Goal: Transaction & Acquisition: Purchase product/service

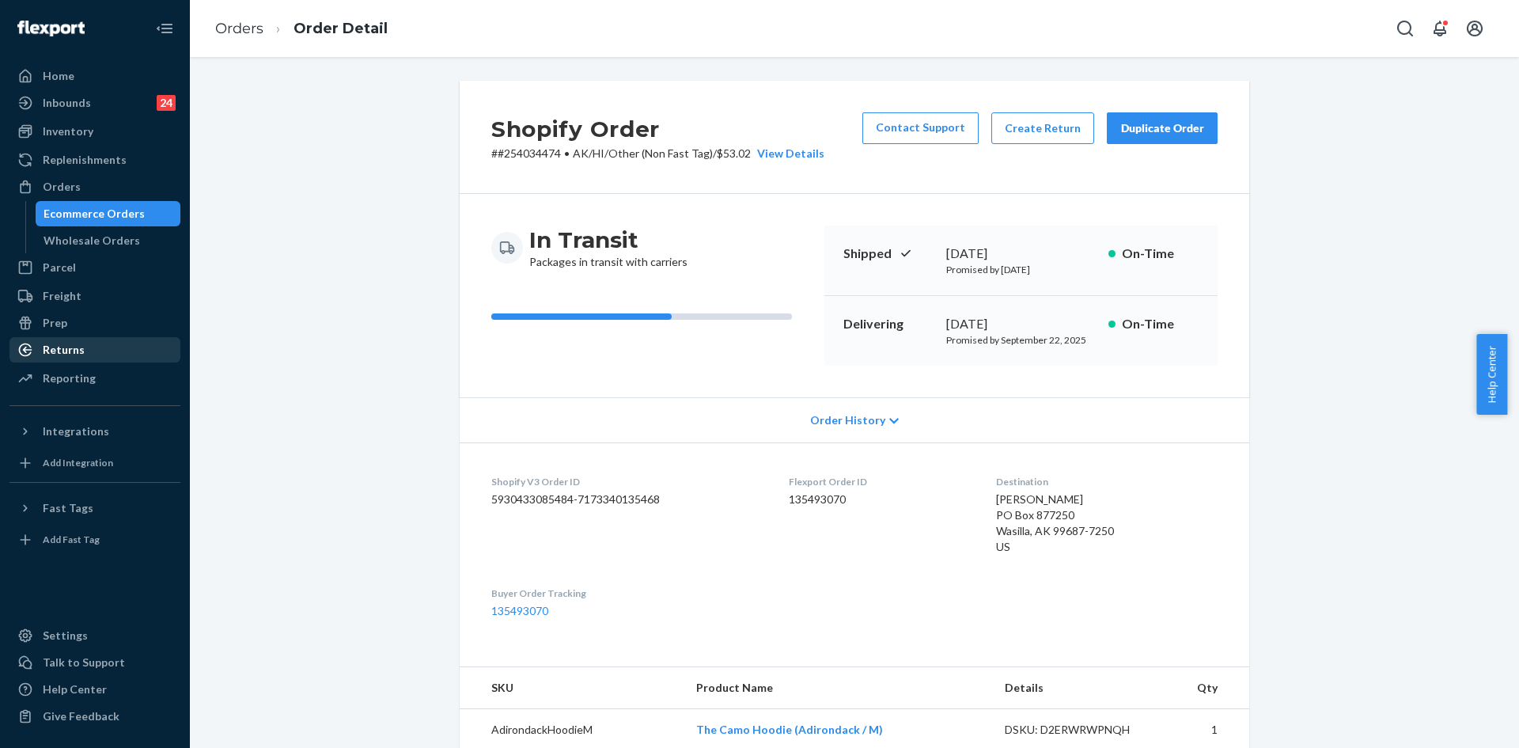
scroll to position [633, 0]
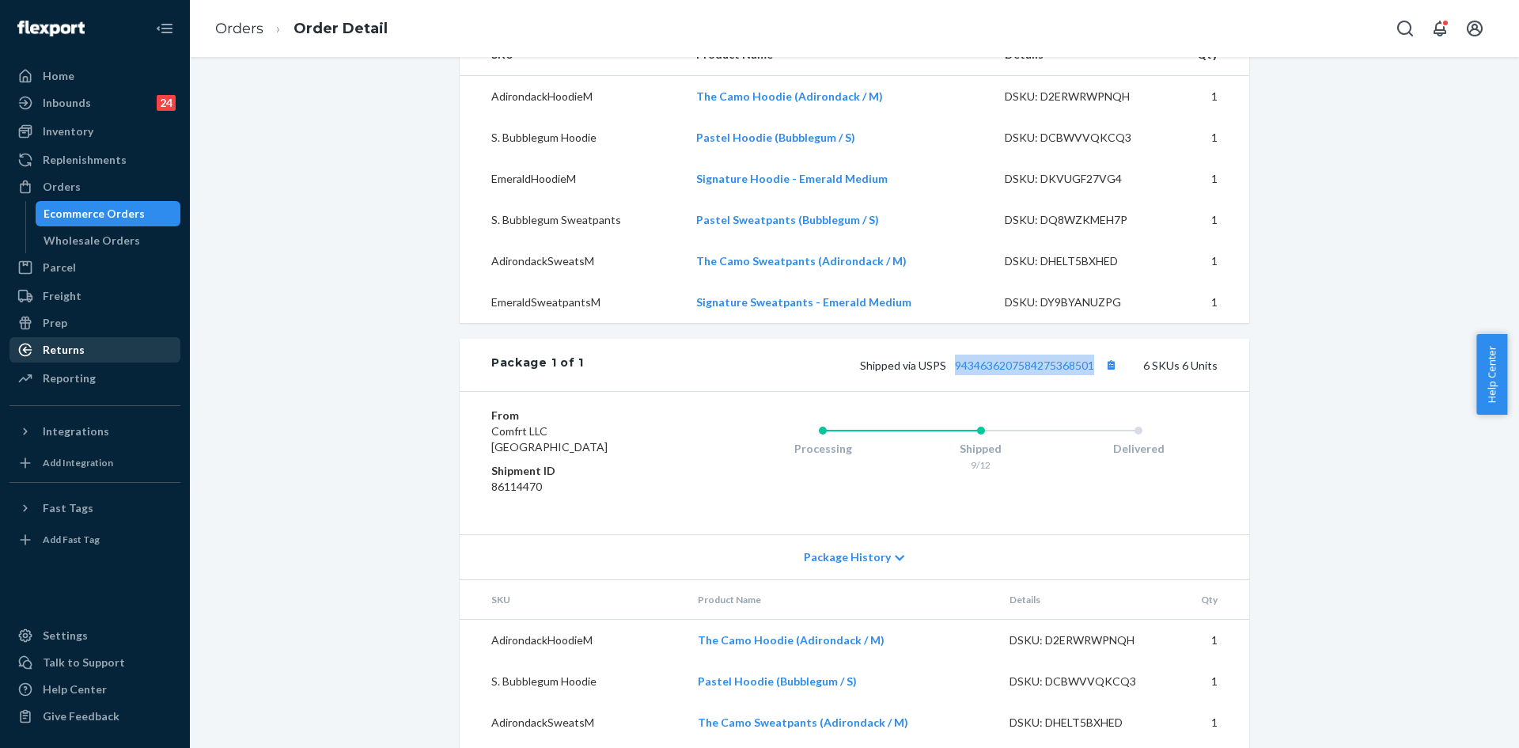
click at [67, 346] on div "Returns" at bounding box center [64, 350] width 42 height 16
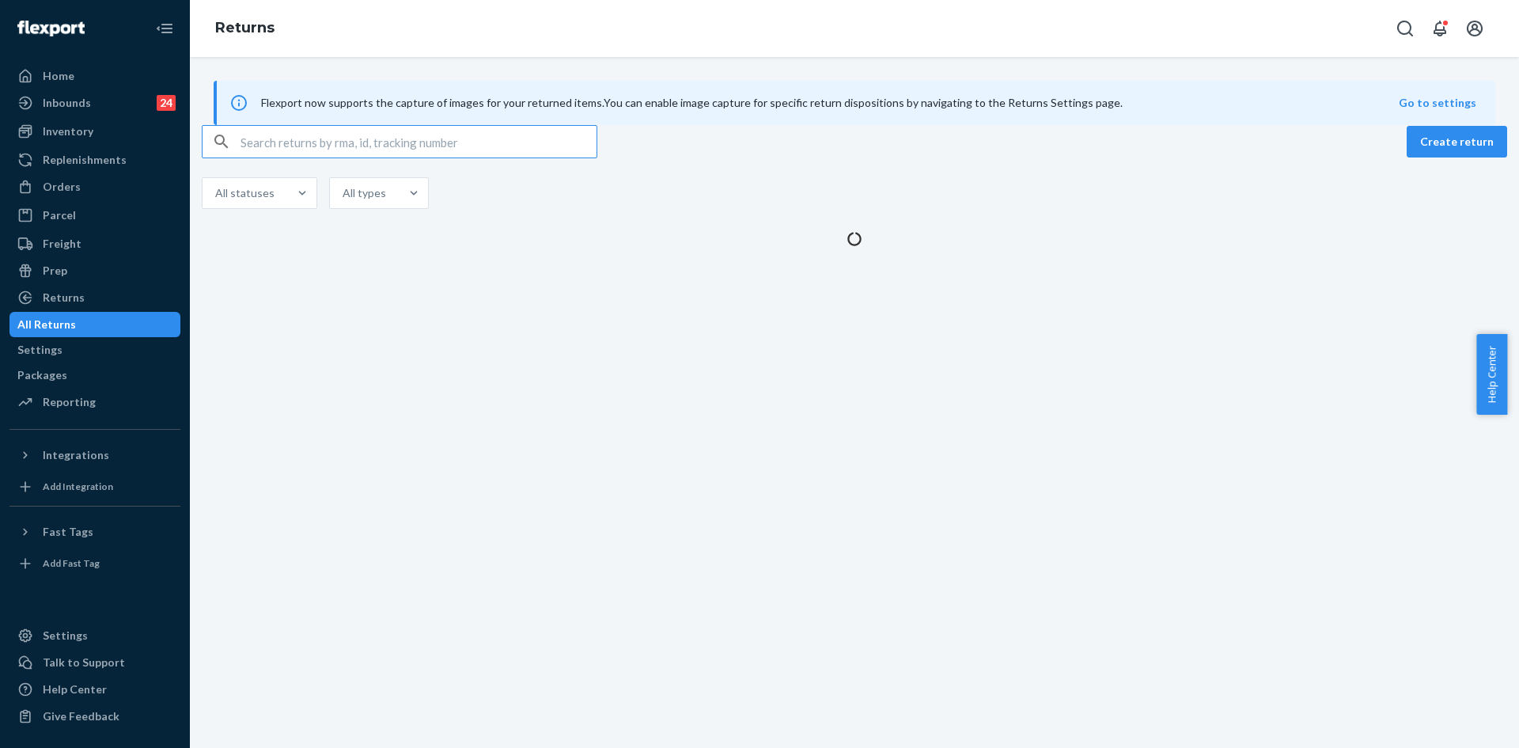
click at [302, 157] on input "text" at bounding box center [419, 142] width 356 height 32
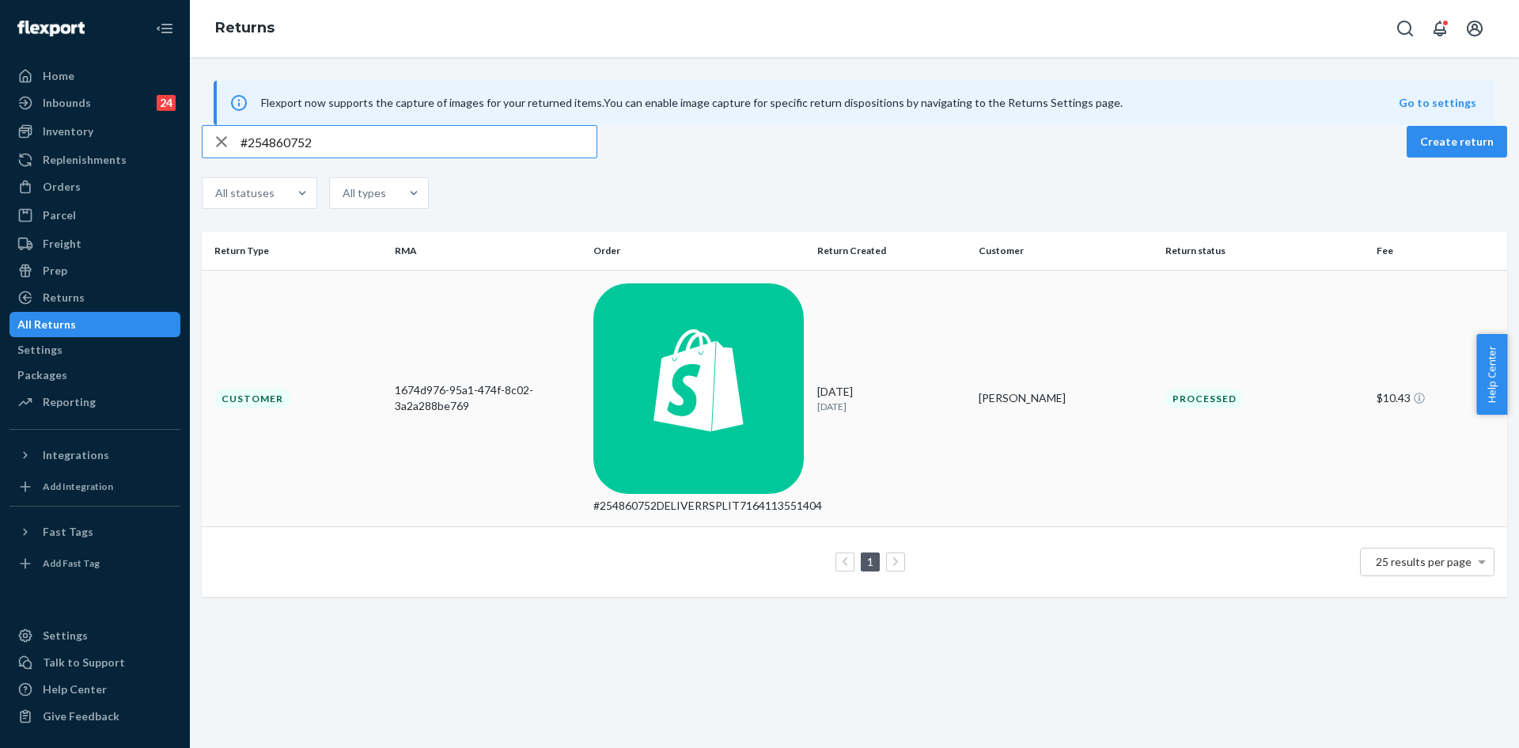
type input "#254860752"
click at [353, 327] on td "Customer" at bounding box center [295, 398] width 187 height 257
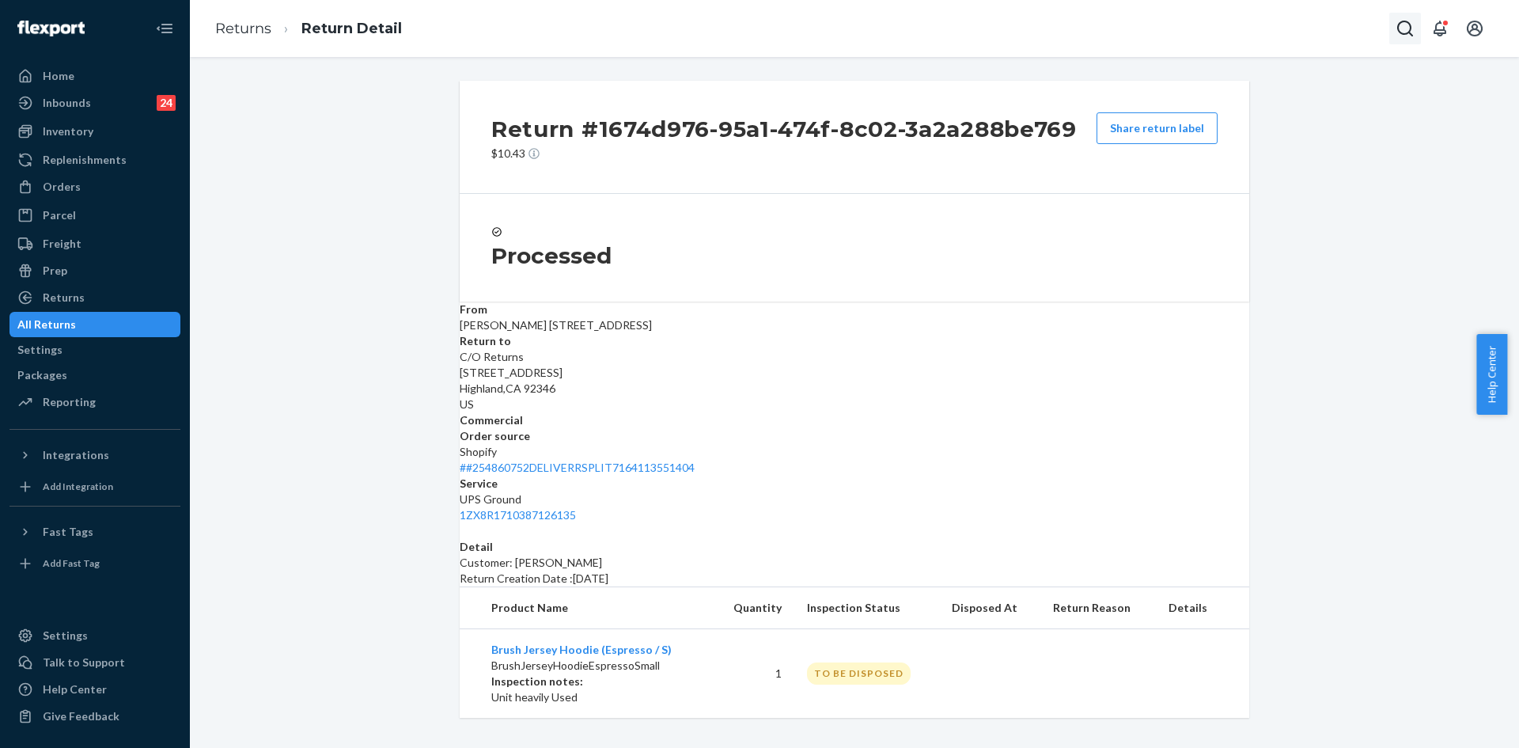
click at [1405, 23] on icon "Open Search Box" at bounding box center [1405, 28] width 19 height 19
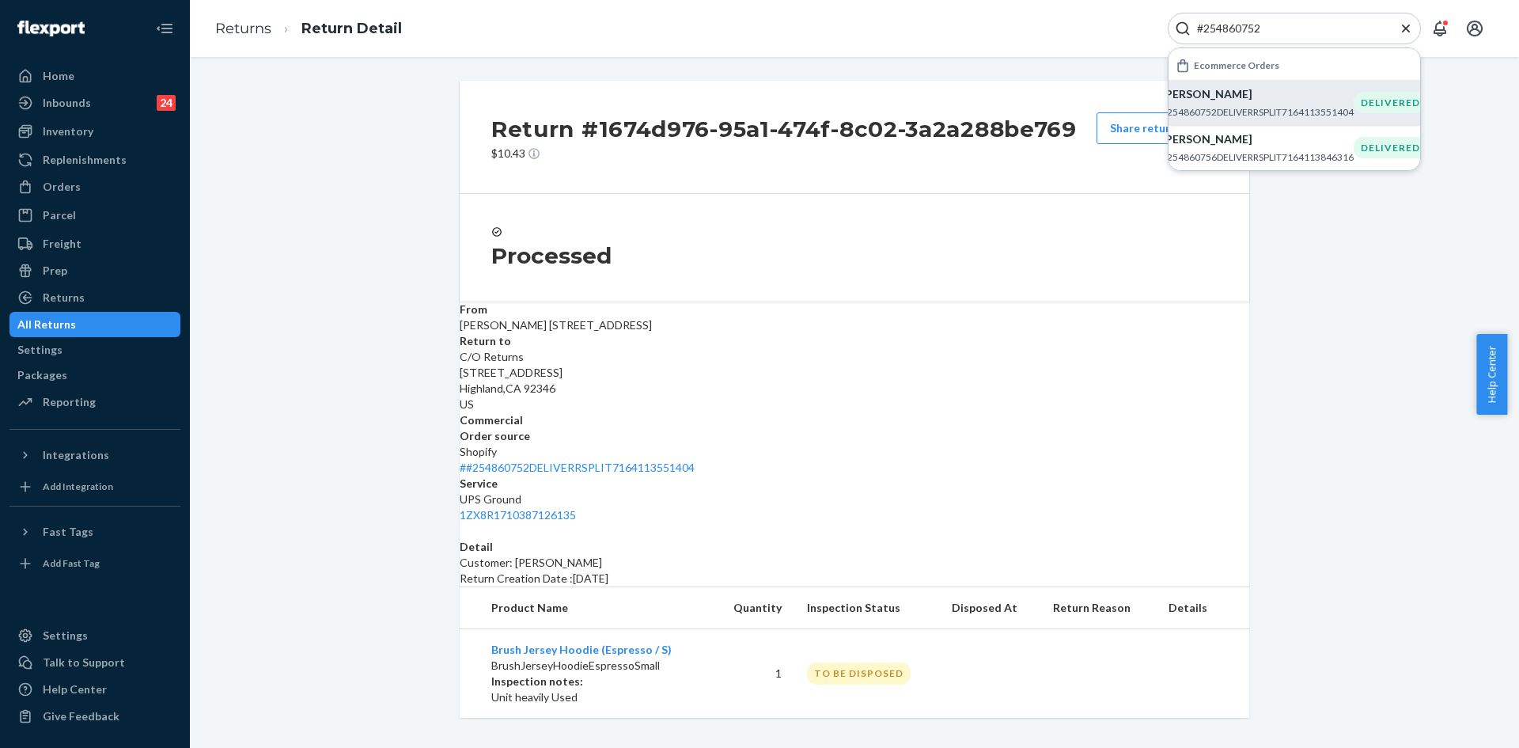
type input "#254860752"
click at [1291, 95] on p "[PERSON_NAME]" at bounding box center [1258, 94] width 192 height 16
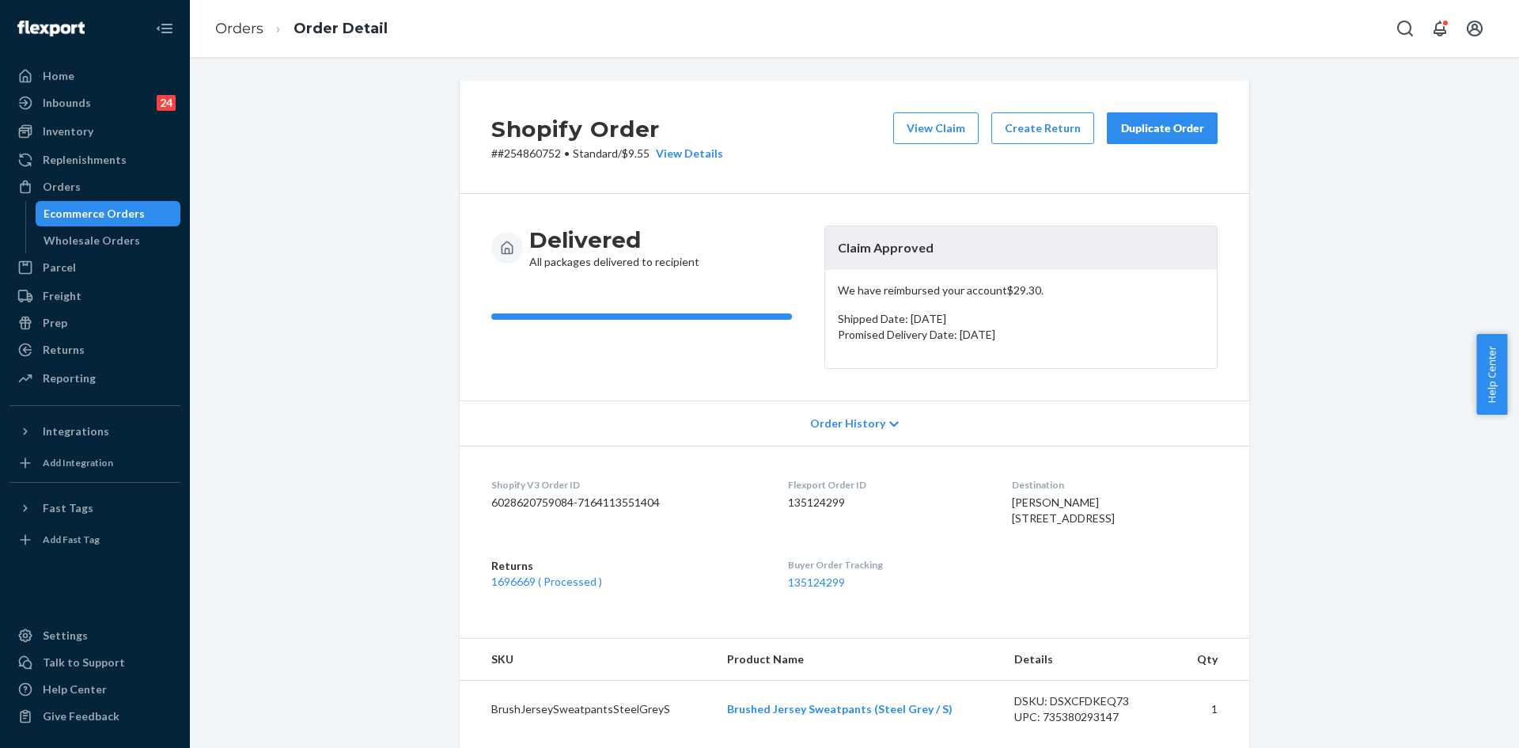
click at [1132, 131] on div "Duplicate Order" at bounding box center [1162, 128] width 84 height 16
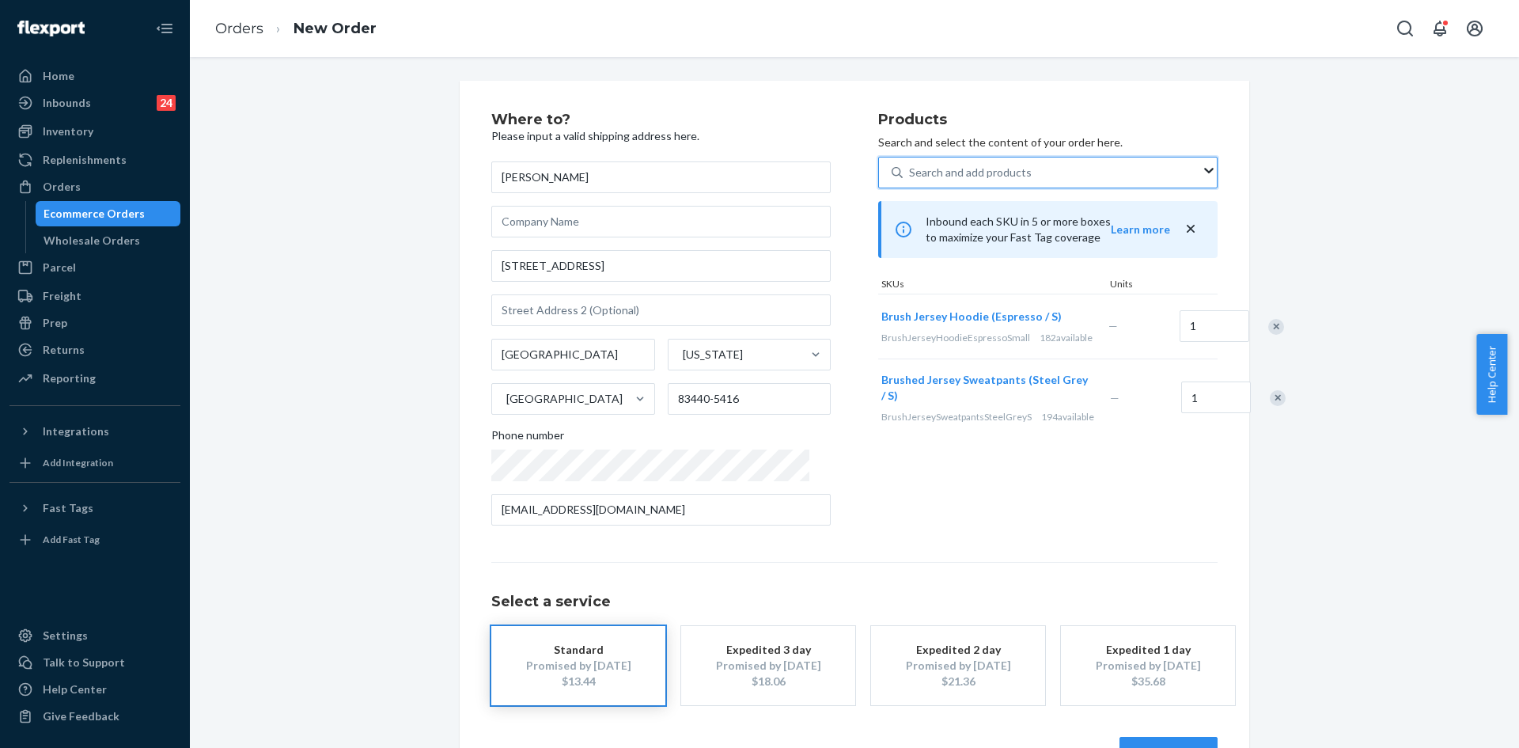
click at [1105, 168] on div "Search and add products" at bounding box center [1052, 172] width 298 height 28
click at [911, 168] on input "0 results available. Use Up and Down to choose options, press Enter to select t…" at bounding box center [910, 173] width 2 height 16
paste input "AllDayJersey™ Hoodie Steel Grey / S"
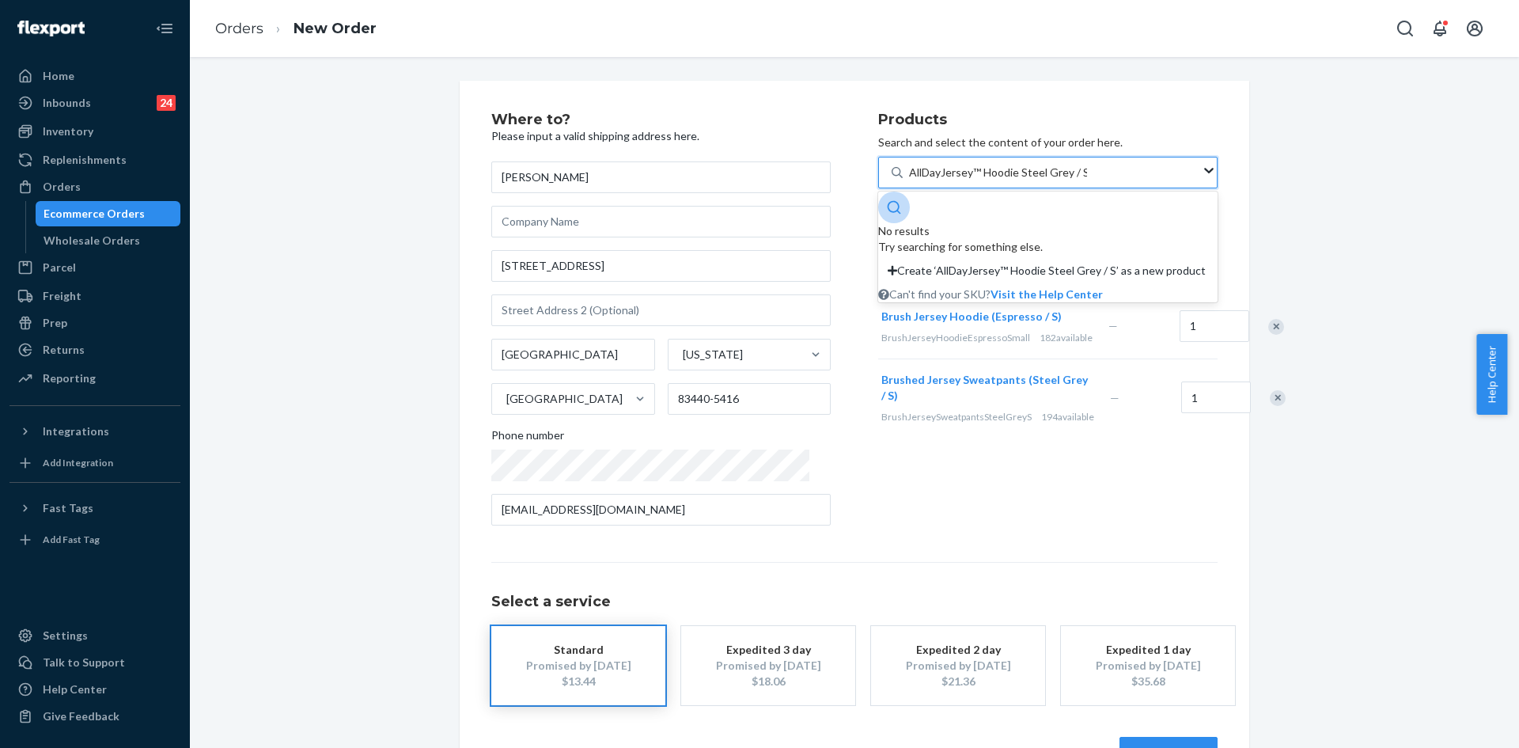
drag, startPoint x: 954, startPoint y: 174, endPoint x: 946, endPoint y: 173, distance: 8.0
click at [946, 173] on input "AllDayJersey™ Hoodie Steel Grey / S" at bounding box center [998, 173] width 178 height 16
type input "AllDayJersey Hoodie Steel Grey / S"
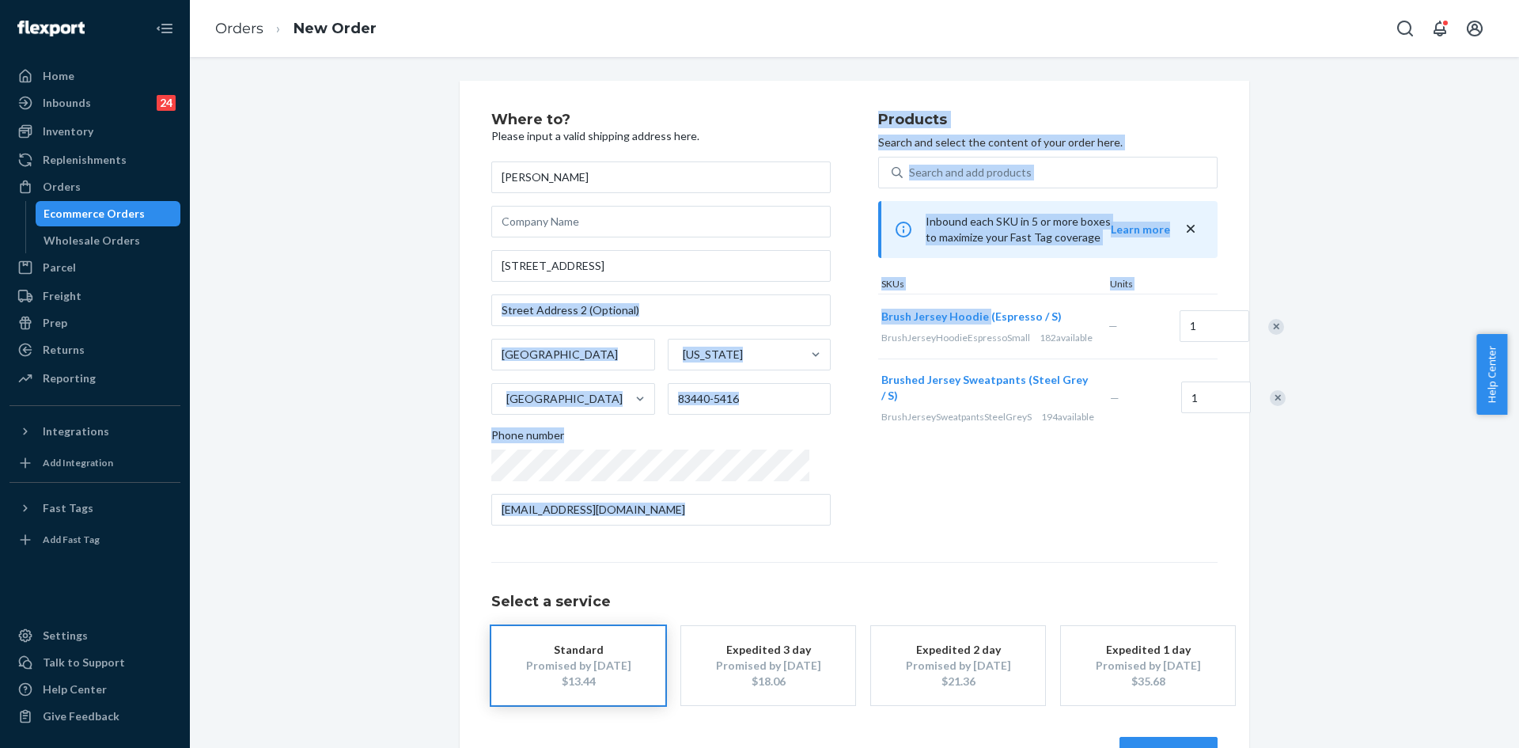
copy div "[US_STATE] [GEOGRAPHIC_DATA] Phone number Products Search and select the conten…"
drag, startPoint x: 850, startPoint y: 317, endPoint x: 957, endPoint y: 321, distance: 107.7
click at [957, 321] on div "Where to? Please input a valid shipping address here. [PERSON_NAME] [STREET_ADD…" at bounding box center [854, 325] width 726 height 426
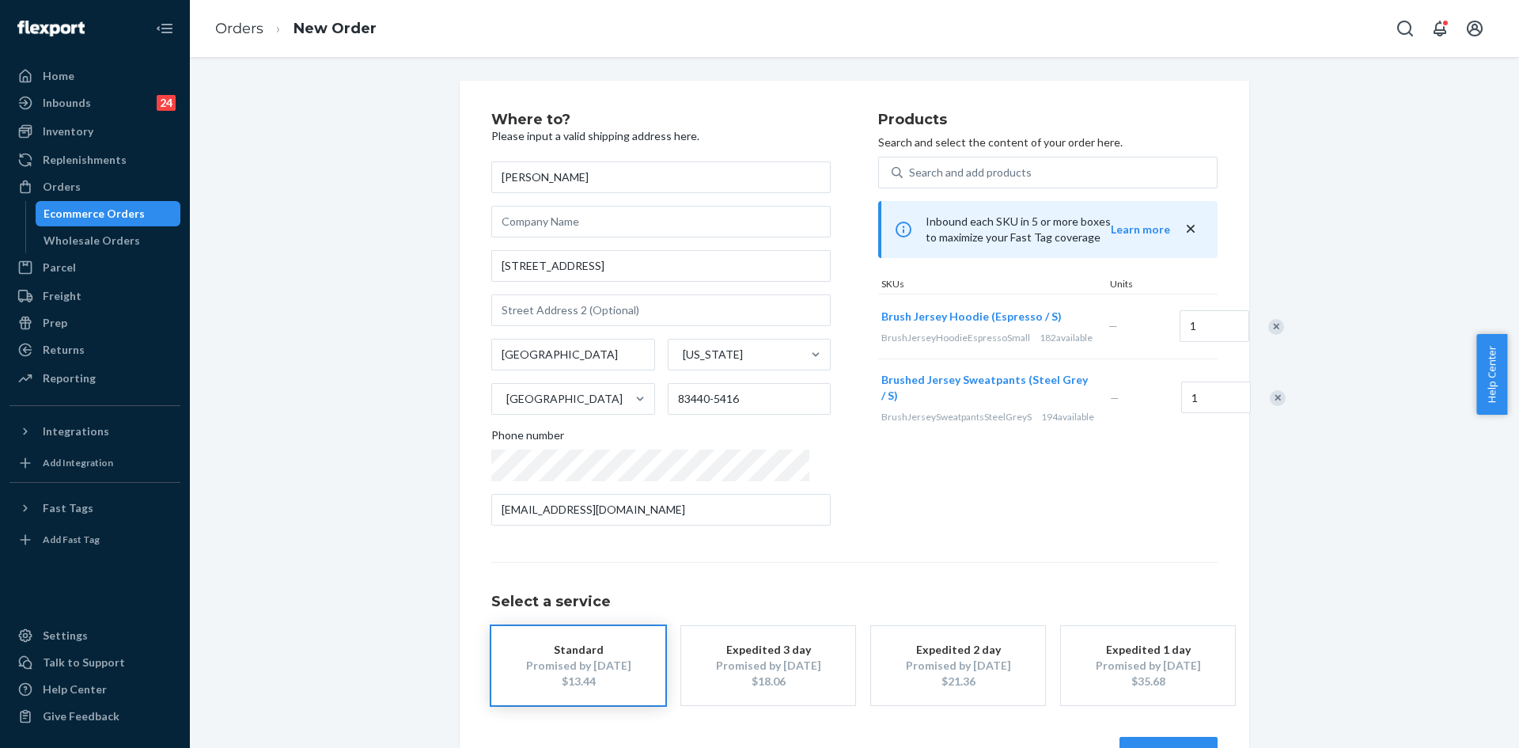
click at [814, 280] on div "Where to? Please input a valid shipping address here. [PERSON_NAME] [STREET_ADD…" at bounding box center [684, 325] width 387 height 426
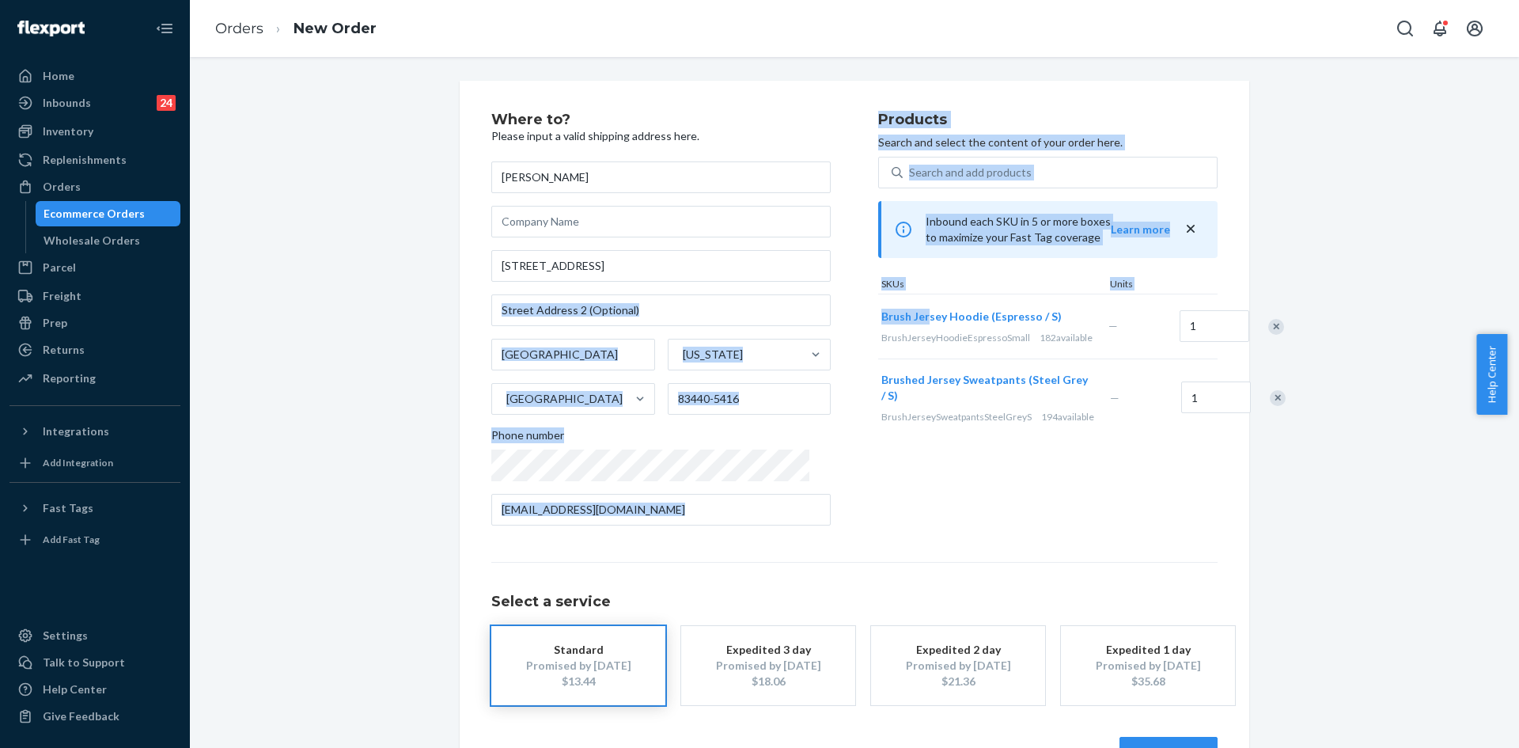
drag, startPoint x: 847, startPoint y: 312, endPoint x: 901, endPoint y: 313, distance: 53.0
click at [901, 313] on div "Where to? Please input a valid shipping address here. [PERSON_NAME] [STREET_ADD…" at bounding box center [854, 325] width 726 height 426
click at [911, 324] on button "Brush Jersey Hoodie (Espresso / S)" at bounding box center [972, 317] width 180 height 16
click at [882, 324] on button "Brush Jersey Hoodie (Espresso / S)" at bounding box center [972, 317] width 180 height 16
click at [1355, 198] on div "Where to? Please input a valid shipping address here. [PERSON_NAME] [STREET_ADD…" at bounding box center [855, 440] width 1306 height 719
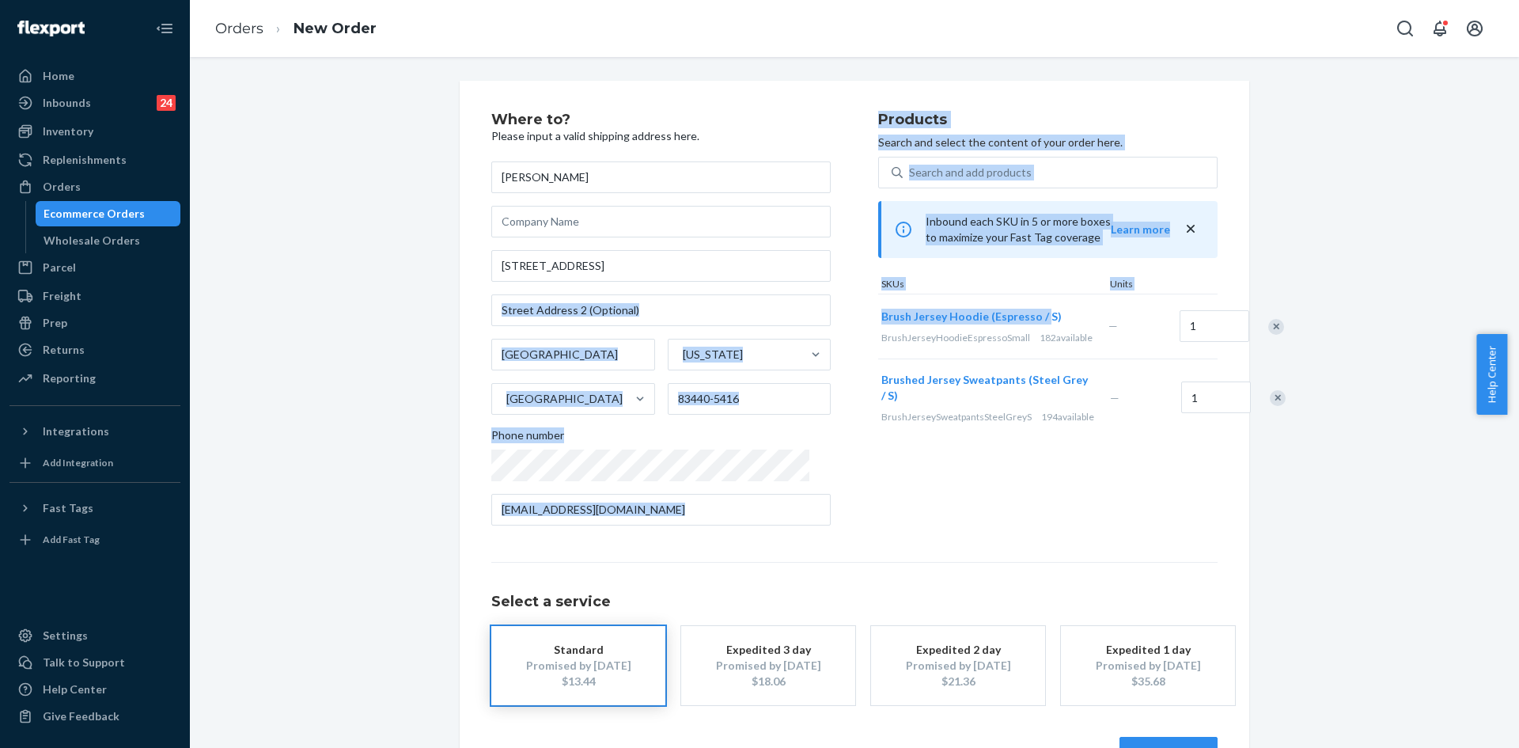
drag, startPoint x: 841, startPoint y: 305, endPoint x: 856, endPoint y: 324, distance: 23.6
click at [856, 324] on div "Where to? Please input a valid shipping address here. [PERSON_NAME] [STREET_ADD…" at bounding box center [854, 325] width 726 height 426
click at [836, 320] on div "Where to? Please input a valid shipping address here. [PERSON_NAME] [STREET_ADD…" at bounding box center [684, 325] width 387 height 426
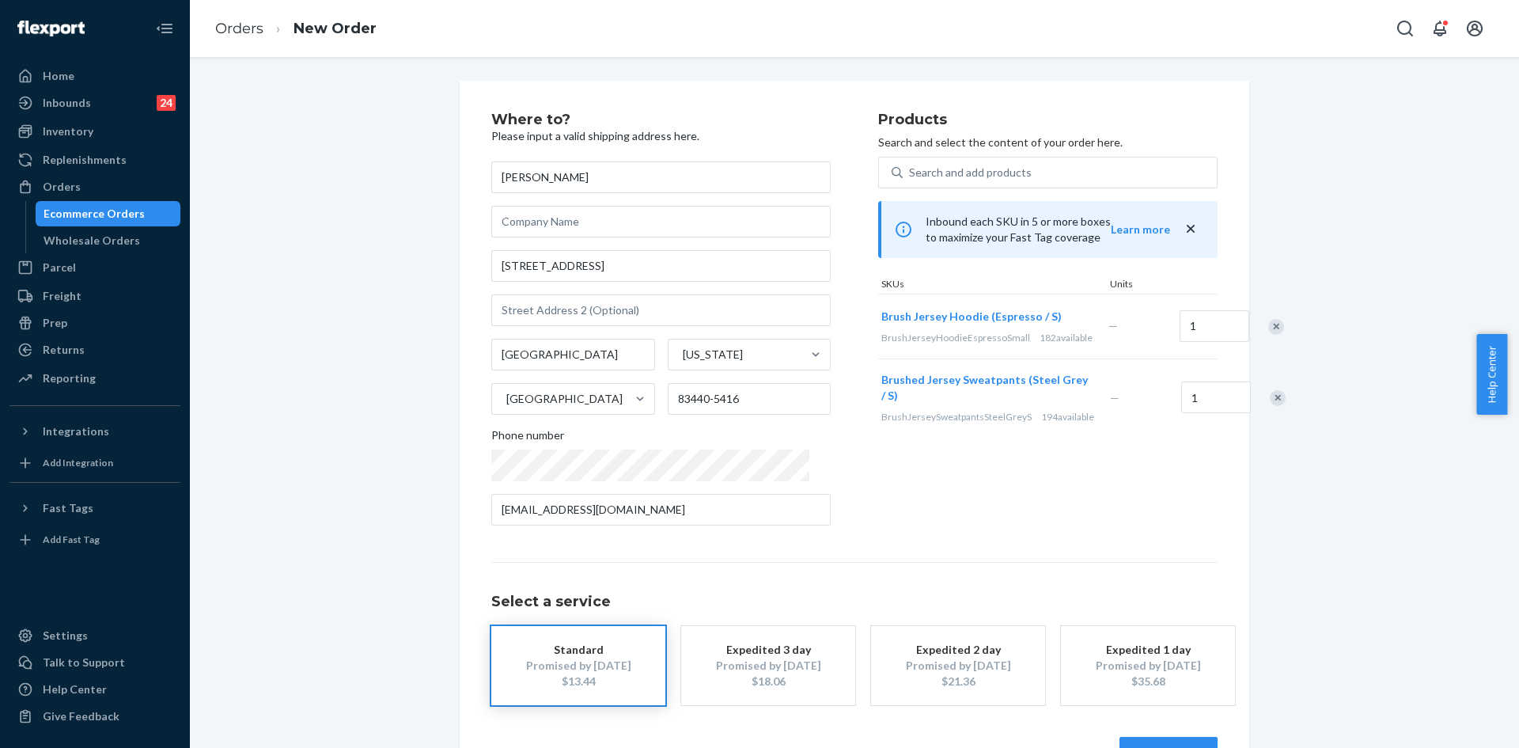
drag, startPoint x: 939, startPoint y: 332, endPoint x: 807, endPoint y: 286, distance: 140.2
click at [807, 286] on div "Where to? Please input a valid shipping address here. [PERSON_NAME] [STREET_ADD…" at bounding box center [854, 325] width 726 height 426
drag, startPoint x: 1016, startPoint y: 312, endPoint x: 873, endPoint y: 305, distance: 143.4
click at [878, 305] on div "Brush Jersey Hoodie (Espresso / S) BrushJerseyHoodieEspressoSmall 182 available" at bounding box center [991, 326] width 227 height 61
copy span "Brush Jersey Hoodie (Espresso / S)"
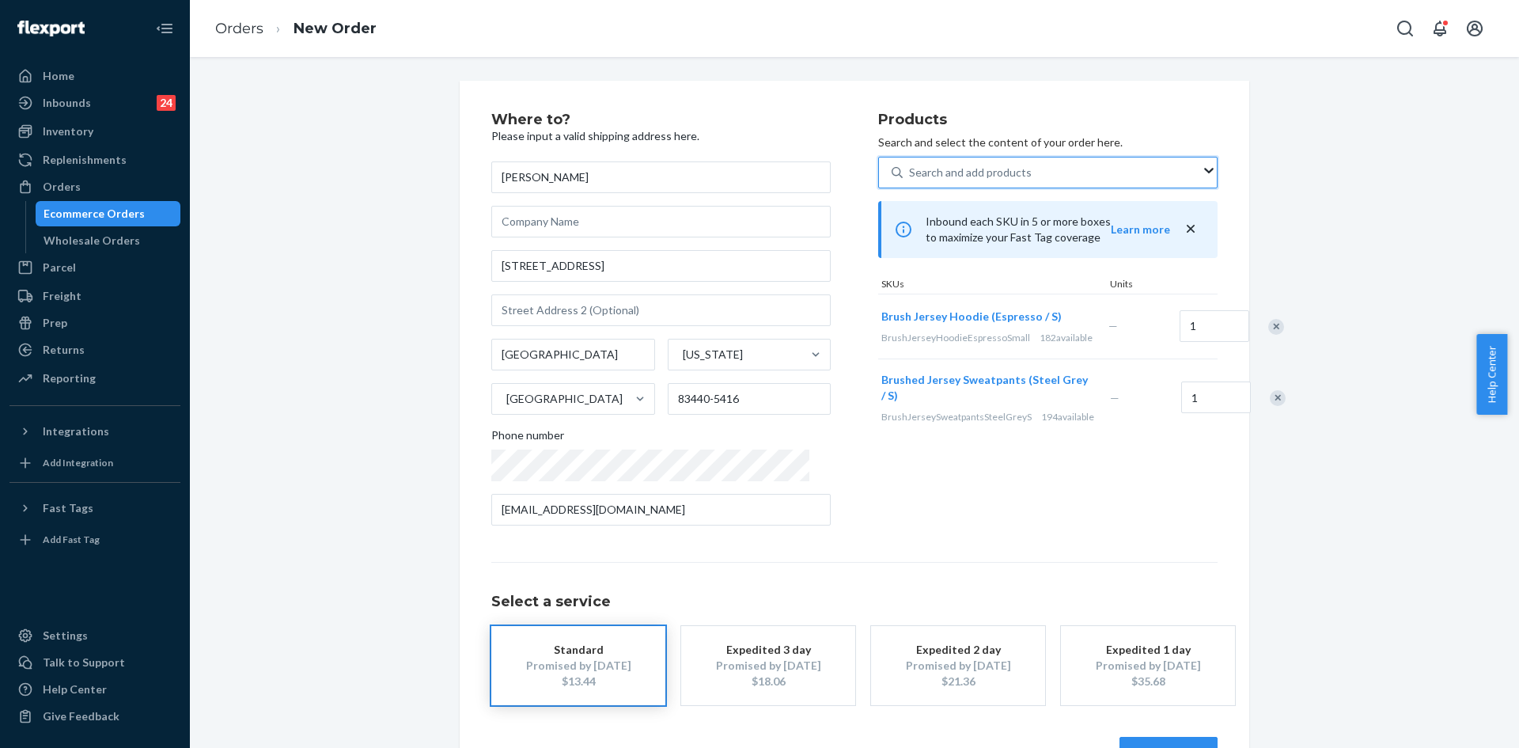
click at [991, 175] on div "Search and add products" at bounding box center [970, 173] width 123 height 16
click at [911, 175] on input "0 results available. Use Up and Down to choose options, press Enter to select t…" at bounding box center [910, 173] width 2 height 16
paste input "Brush Jersey Hoodie (Espresso / S)"
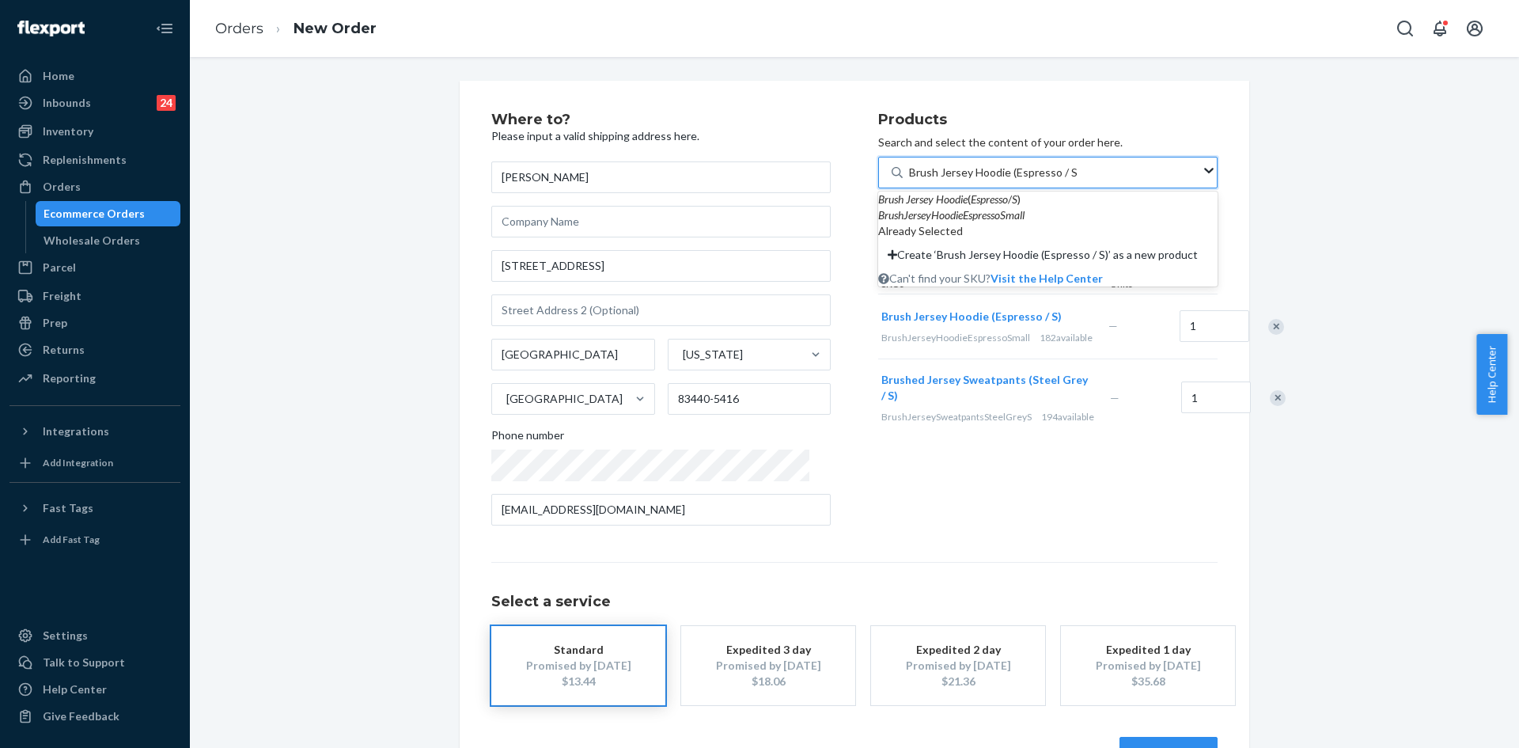
drag, startPoint x: 984, startPoint y: 173, endPoint x: 1081, endPoint y: 173, distance: 96.5
click at [1081, 173] on div "Brush Jersey Hoodie (Espresso / S) Brush Jersey Hoodie (Espresso / S)" at bounding box center [1052, 172] width 298 height 28
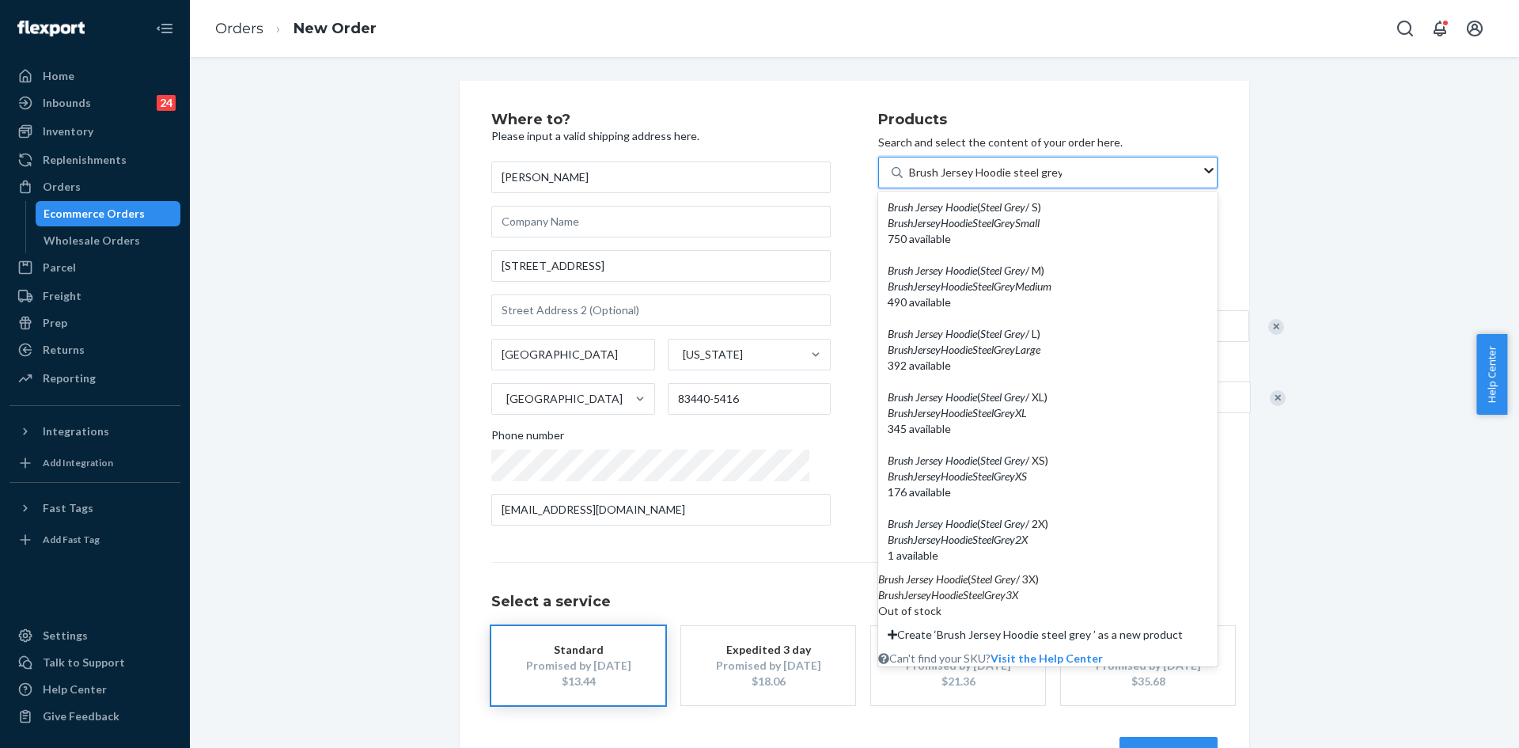
type input "Brush Jersey Hoodie steel grey s"
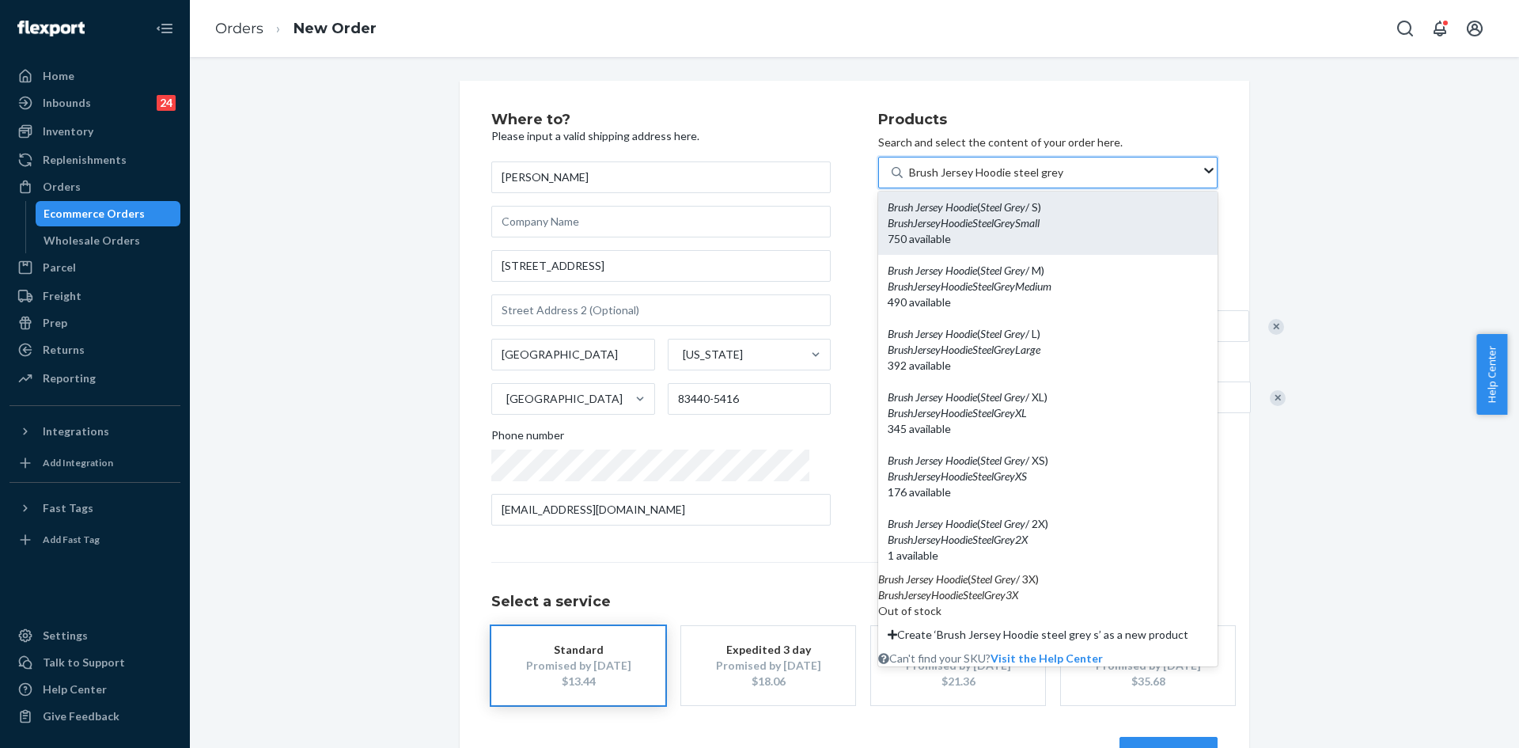
click at [975, 222] on em "BrushJerseyHoodieSteelGreySmall" at bounding box center [964, 222] width 152 height 13
click at [975, 180] on input "Brush Jersey Hoodie steel grey s" at bounding box center [987, 173] width 157 height 16
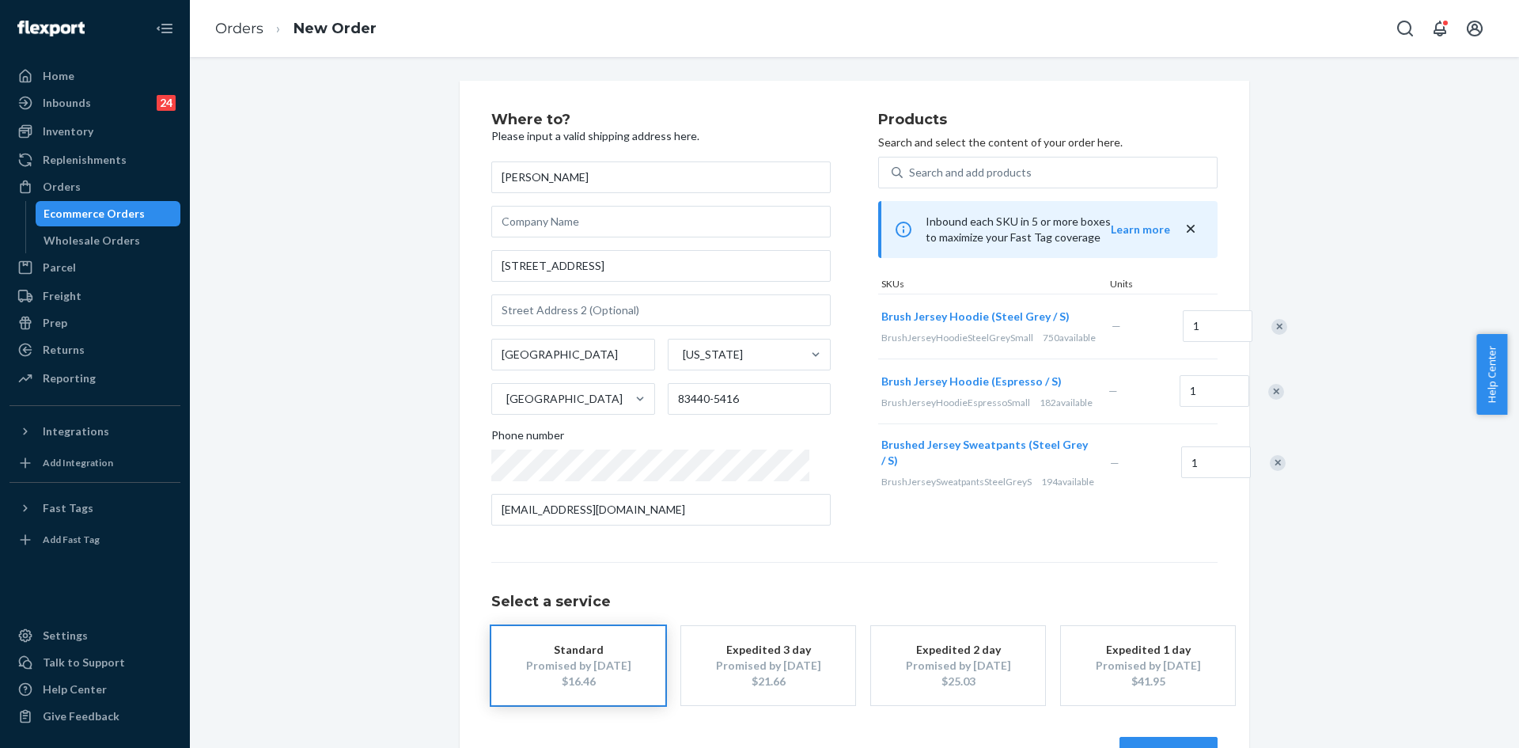
click at [1268, 400] on div "Remove Item" at bounding box center [1276, 392] width 16 height 16
click at [1270, 406] on div "Remove Item" at bounding box center [1278, 398] width 16 height 16
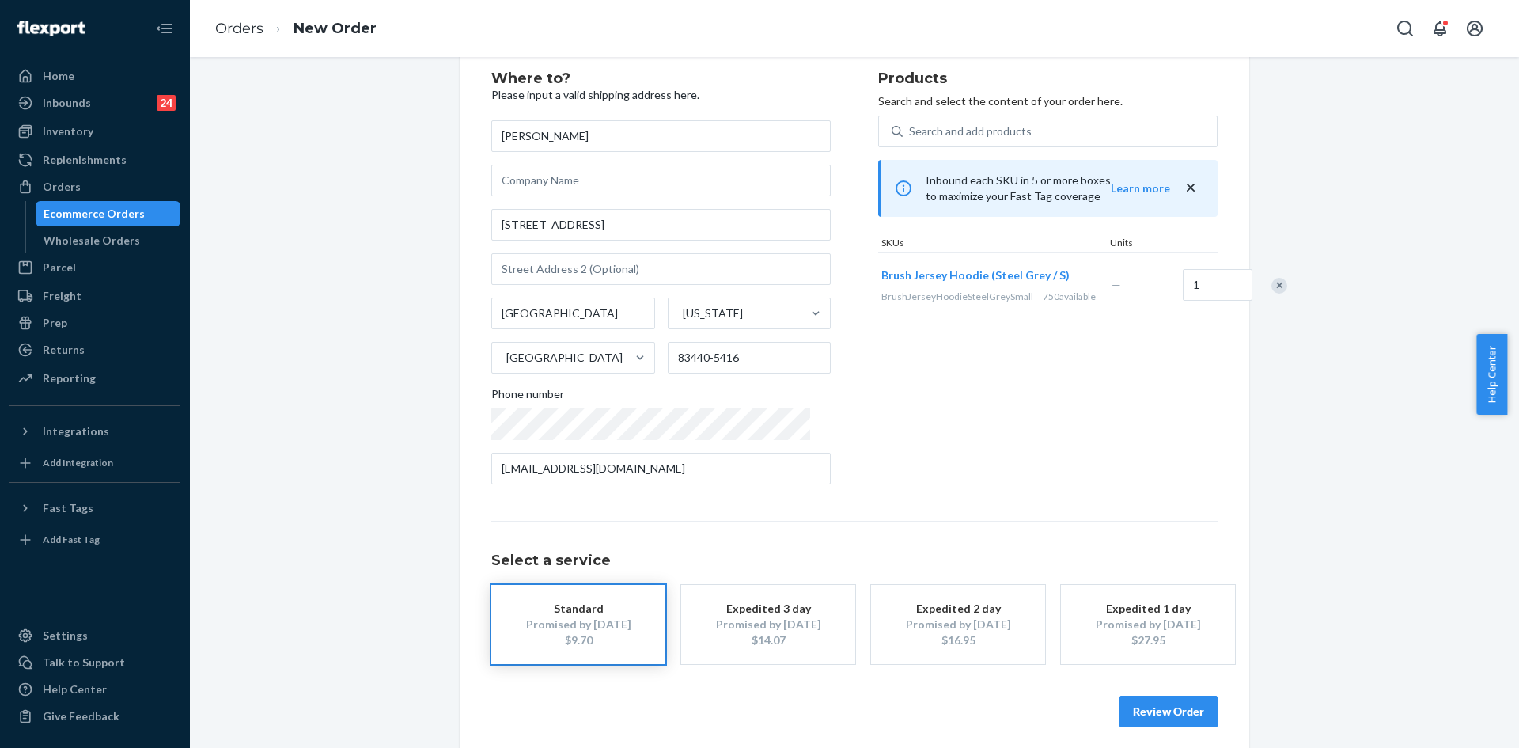
scroll to position [52, 0]
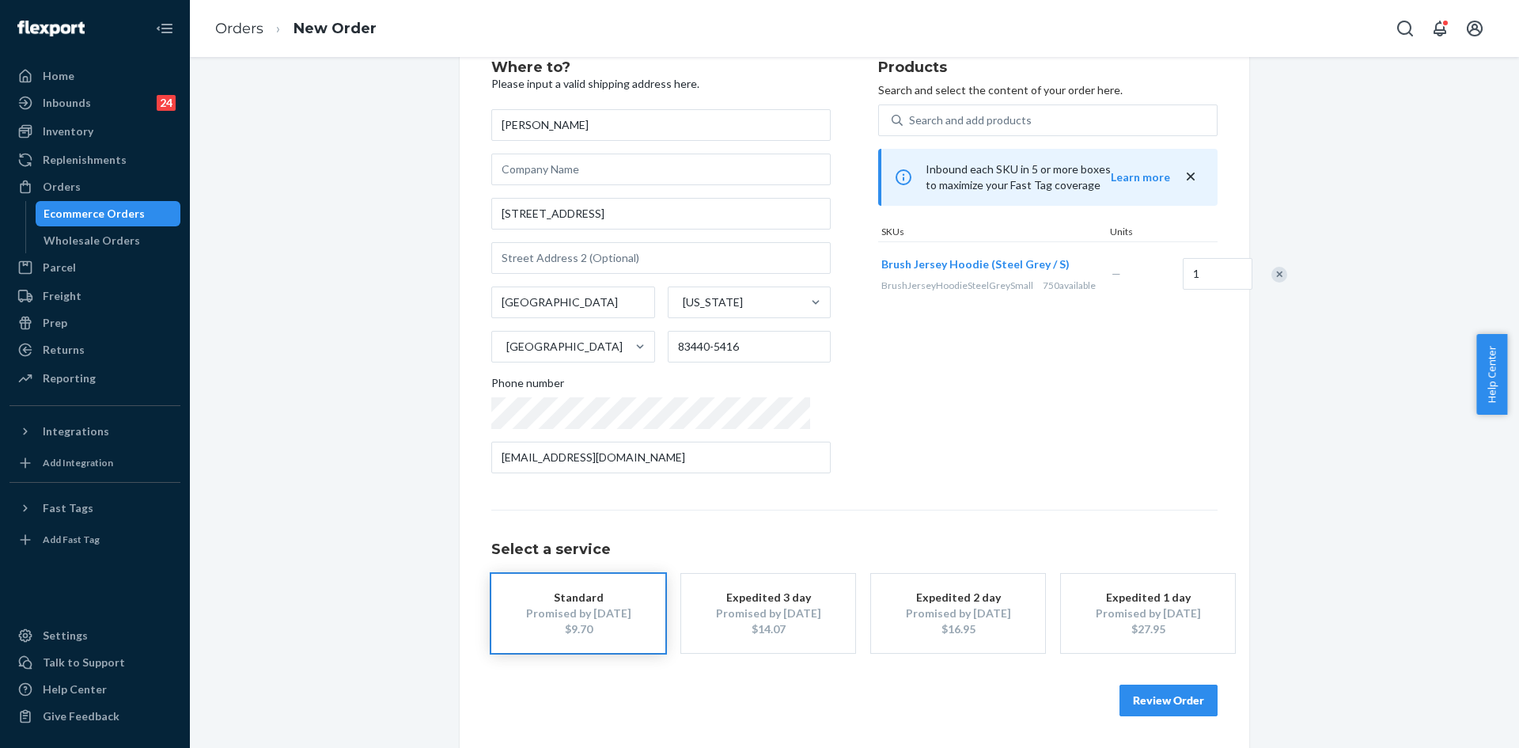
click at [1175, 696] on button "Review Order" at bounding box center [1169, 700] width 98 height 32
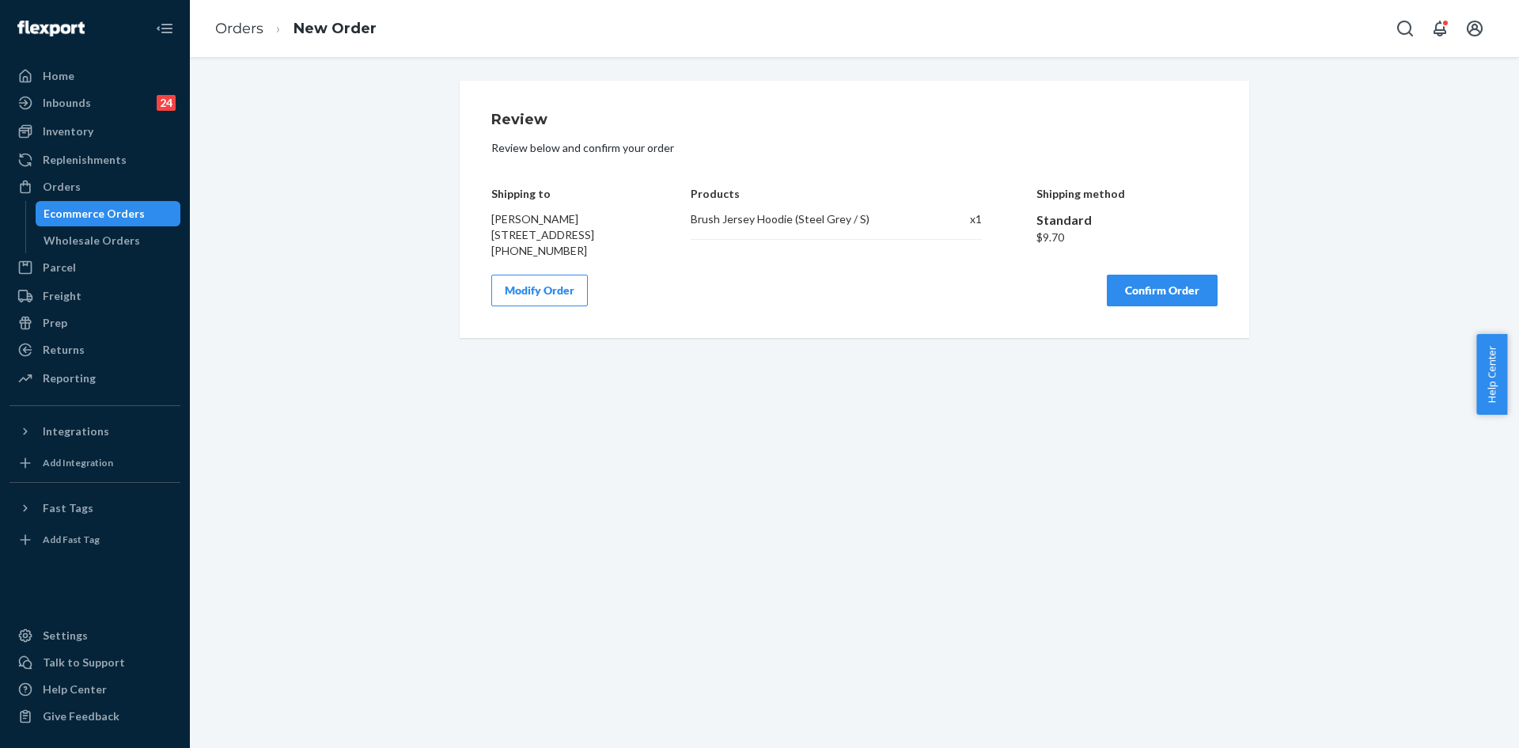
scroll to position [0, 0]
click at [1140, 299] on button "Confirm Order" at bounding box center [1162, 291] width 111 height 32
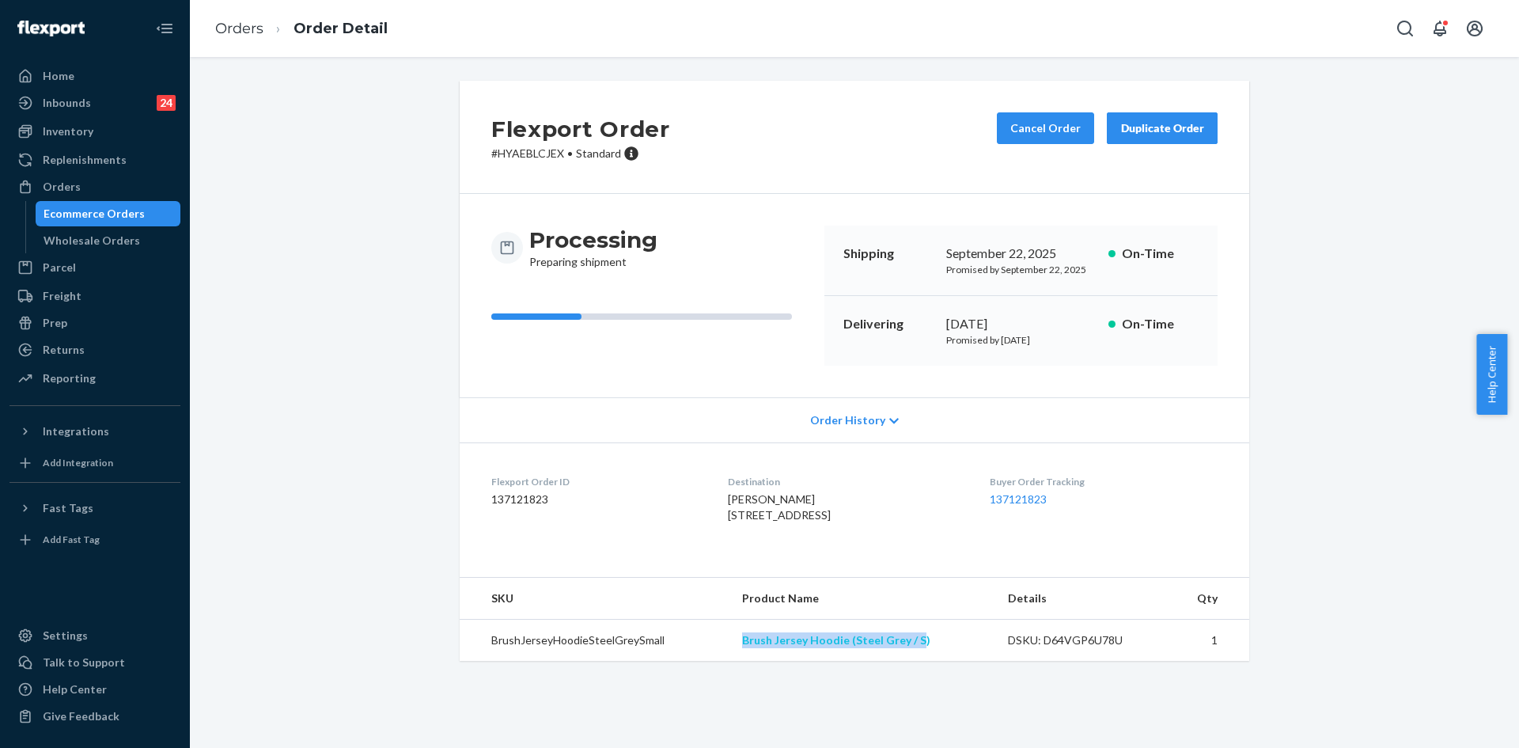
copy tr "Brush Jersey Hoodie (Steel Grey / S"
copy tr "Brush Jersey Hoodie (Steel Grey / S)"
drag, startPoint x: 716, startPoint y: 675, endPoint x: 923, endPoint y: 670, distance: 207.4
click at [923, 662] on tr "BrushJerseyHoodieSteelGreySmall Brush Jersey Hoodie (Steel Grey / S) DSKU: D64V…" at bounding box center [855, 641] width 790 height 42
click at [1363, 366] on div "Flexport Order # HYAEBLCJEX • Standard Cancel Order Duplicate Order Processing …" at bounding box center [855, 380] width 1306 height 599
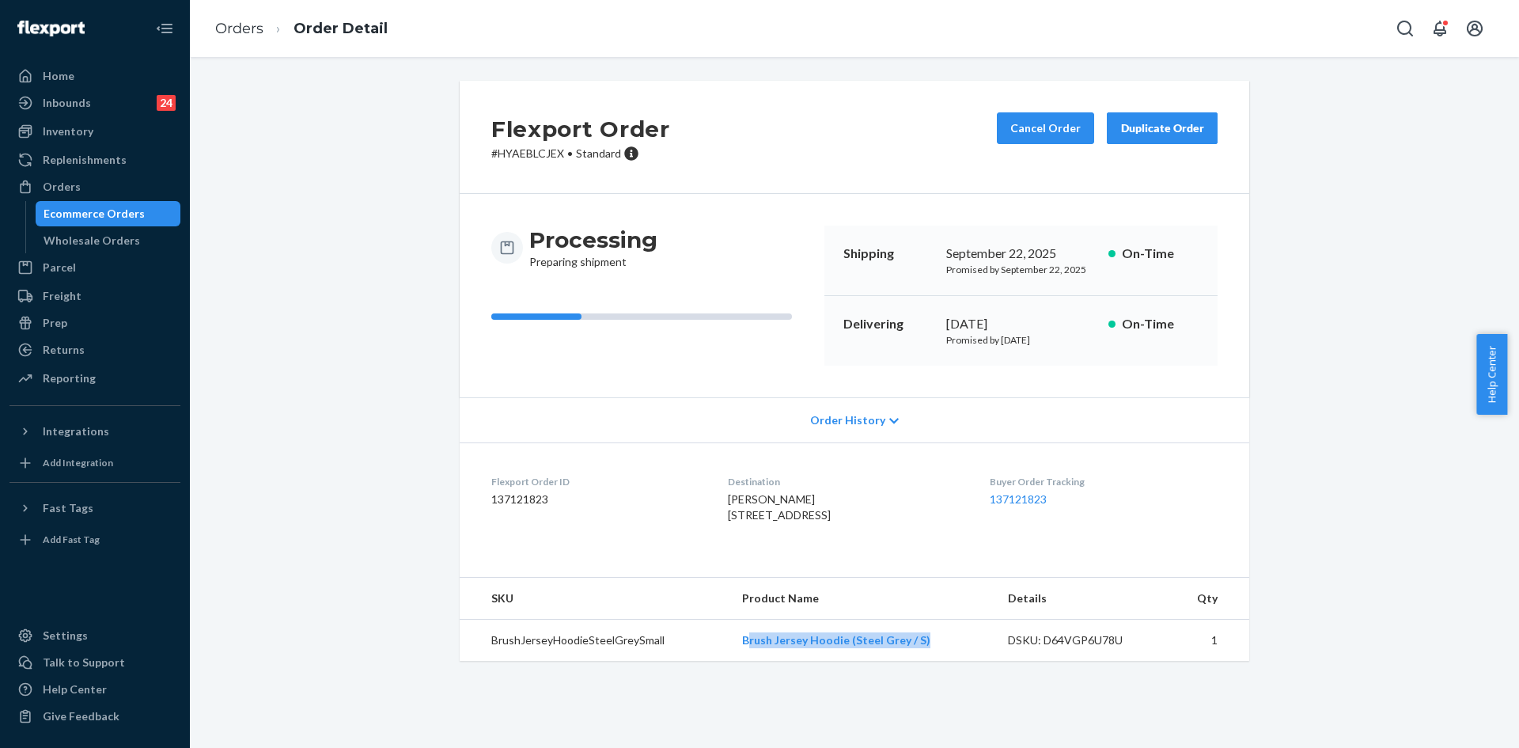
copy link "rush Jersey Hoodie (Steel Grey / S)"
copy link "Brush Jersey Hoodie (Steel Grey / S)"
drag, startPoint x: 927, startPoint y: 671, endPoint x: 742, endPoint y: 664, distance: 185.3
click at [742, 662] on td "Brush Jersey Hoodie (Steel Grey / S)" at bounding box center [862, 641] width 265 height 42
copy div "September 22, 2025"
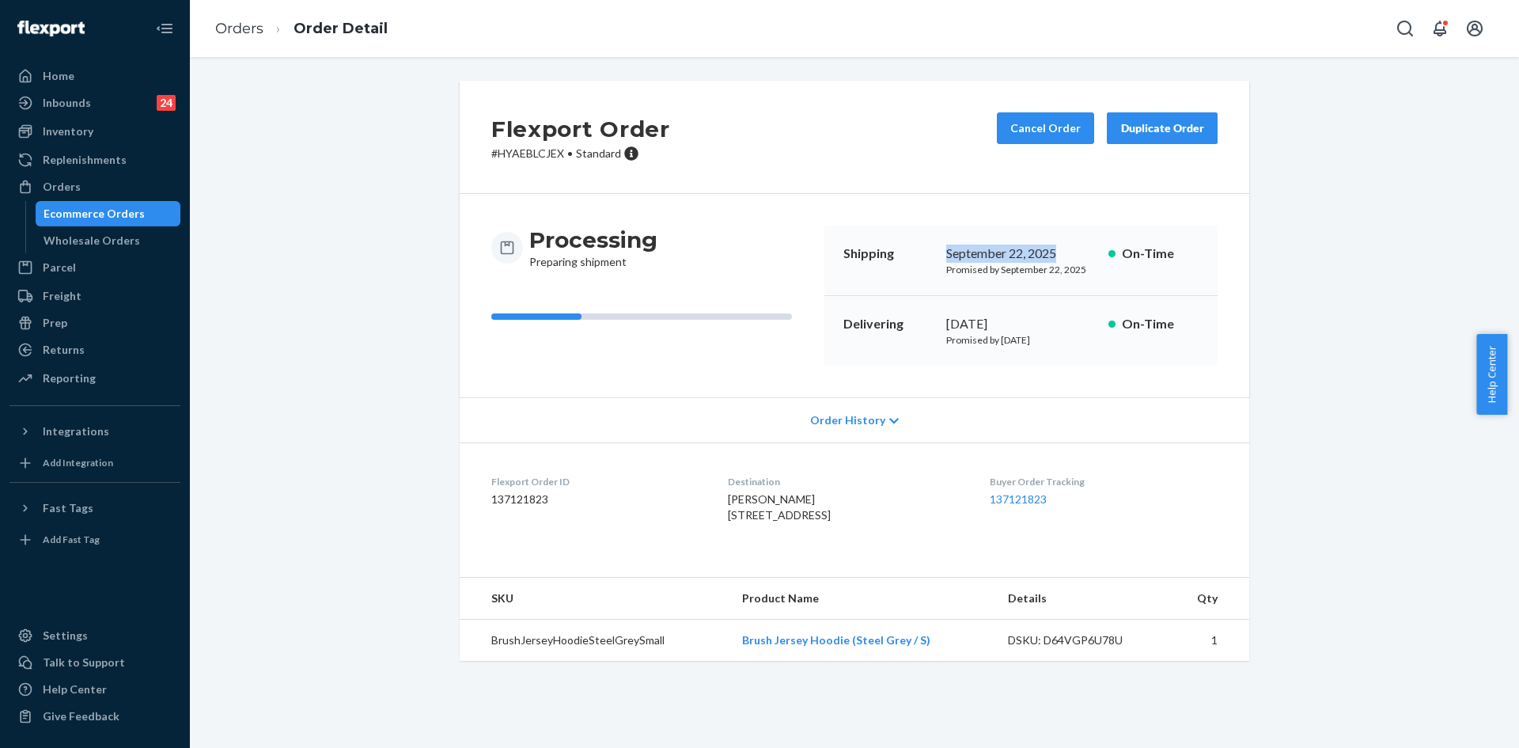
drag, startPoint x: 938, startPoint y: 247, endPoint x: 1081, endPoint y: 251, distance: 142.5
click at [1081, 251] on div "Shipping [DATE] Promised by [DATE] On-Time" at bounding box center [1021, 261] width 393 height 70
copy div "[DATE]"
drag, startPoint x: 938, startPoint y: 323, endPoint x: 1042, endPoint y: 320, distance: 103.7
click at [1042, 320] on div "Delivering [DATE] Promised by [DATE] On-Time" at bounding box center [1021, 331] width 393 height 70
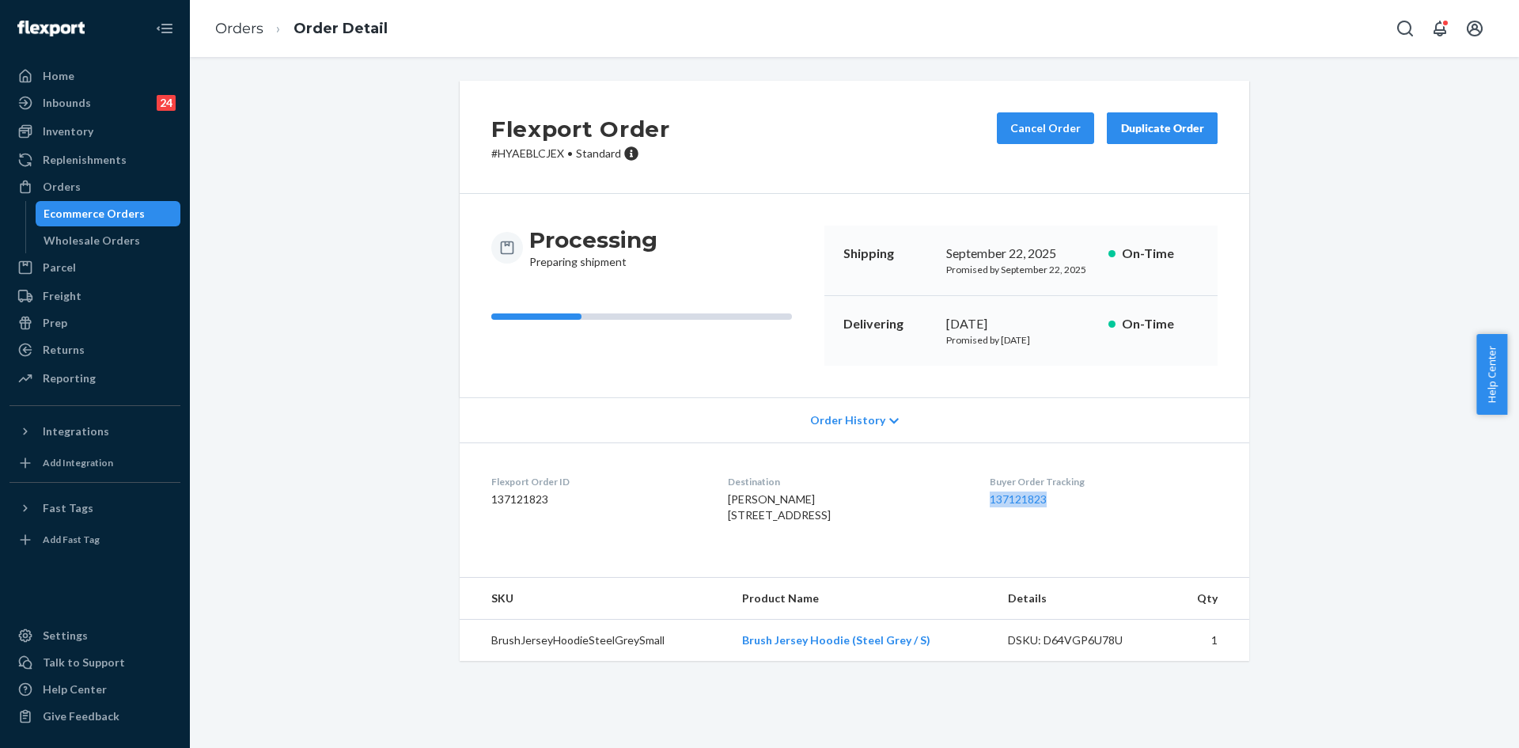
copy link "137121823"
drag, startPoint x: 984, startPoint y: 494, endPoint x: 1051, endPoint y: 495, distance: 67.3
click at [1051, 495] on dl "Flexport Order ID 137121823 Destination [PERSON_NAME] [STREET_ADDRESS] US Buyer…" at bounding box center [855, 501] width 790 height 119
